Goal: Information Seeking & Learning: Find specific fact

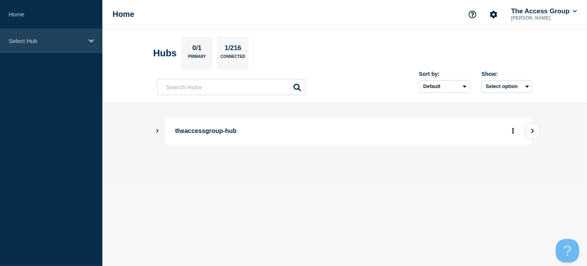
click at [90, 42] on icon at bounding box center [91, 41] width 5 height 6
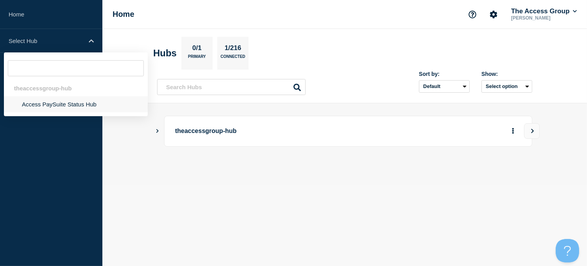
click at [49, 106] on li "Access PaySuite Status Hub" at bounding box center [76, 104] width 144 height 16
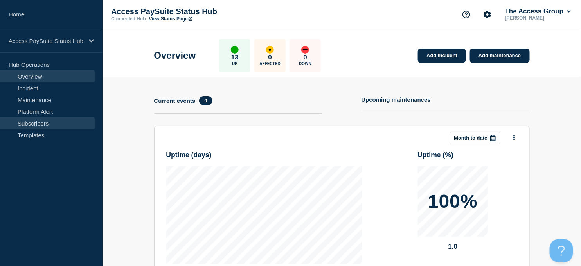
click at [43, 122] on link "Subscribers" at bounding box center [47, 123] width 95 height 12
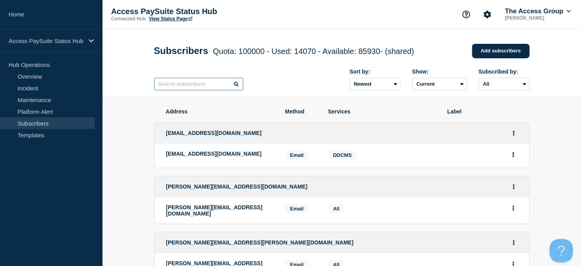
click at [210, 88] on input "text" at bounding box center [198, 84] width 89 height 13
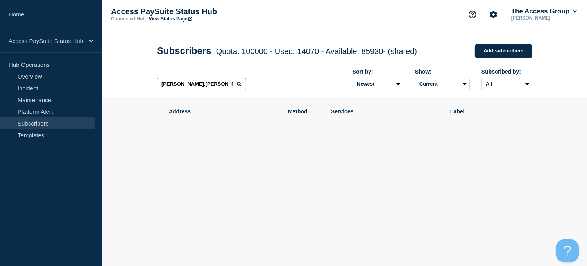
drag, startPoint x: 203, startPoint y: 89, endPoint x: 146, endPoint y: 87, distance: 56.7
click at [146, 87] on header "Subscribers Quota: 100000 - Used: 14070 - Available: 85930 - (shared) Quota Use…" at bounding box center [344, 63] width 485 height 68
paste input ""Right, I’m off then, me old muckers — see you bright an’ early! Have a blindin…"
type input ""Right, I’m off then, me old muckers — see you bright an’ early! Have a blindin…"
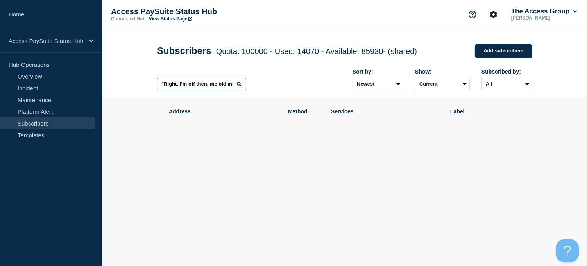
drag, startPoint x: 235, startPoint y: 85, endPoint x: 128, endPoint y: 73, distance: 108.2
click at [128, 73] on header "Subscribers Quota: 100000 - Used: 14070 - Available: 85930 - (shared) Quota Use…" at bounding box center [344, 63] width 485 height 68
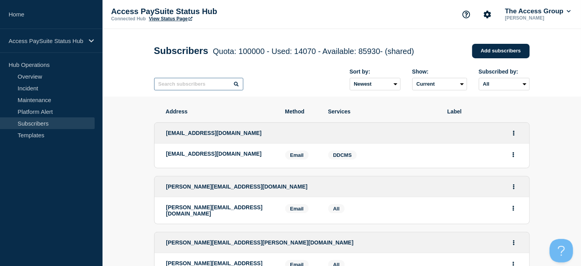
paste input ""Right, I’m off then, me old muckers — see you bright an’ early! Have a blindin…"
type input ""Right, I’m off then, me old muckers — see you bright an’ early! Have a blindin…"
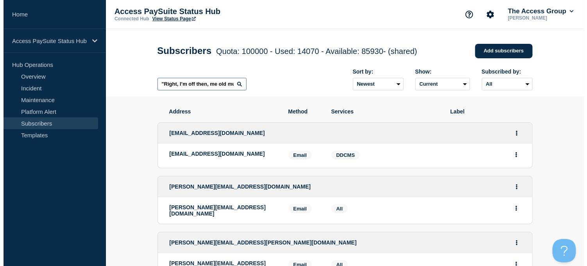
scroll to position [0, 194]
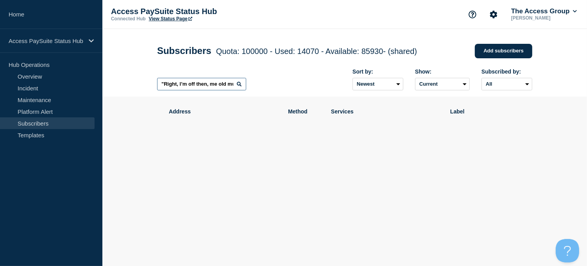
drag, startPoint x: 222, startPoint y: 86, endPoint x: 127, endPoint y: 83, distance: 94.7
click at [127, 83] on header "Subscribers Quota: 100000 - Used: 14070 - Available: 85930 - (shared) Quota Use…" at bounding box center [344, 63] width 485 height 68
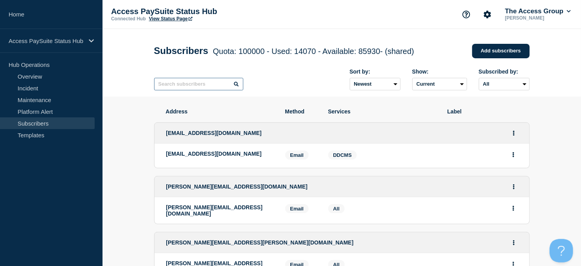
click at [194, 86] on input "text" at bounding box center [198, 84] width 89 height 13
paste input "[PERSON_NAME][EMAIL_ADDRESS][PERSON_NAME][DOMAIN_NAME]"
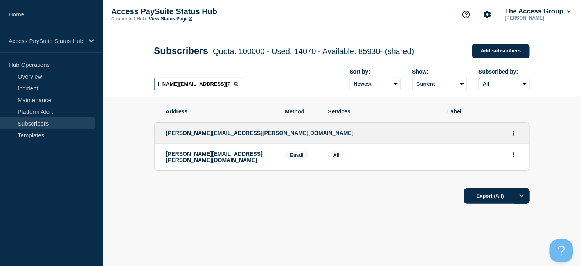
type input "[PERSON_NAME][EMAIL_ADDRESS][PERSON_NAME][DOMAIN_NAME]"
click at [235, 194] on div "Export (All)" at bounding box center [341, 193] width 375 height 22
